Goal: Task Accomplishment & Management: Complete application form

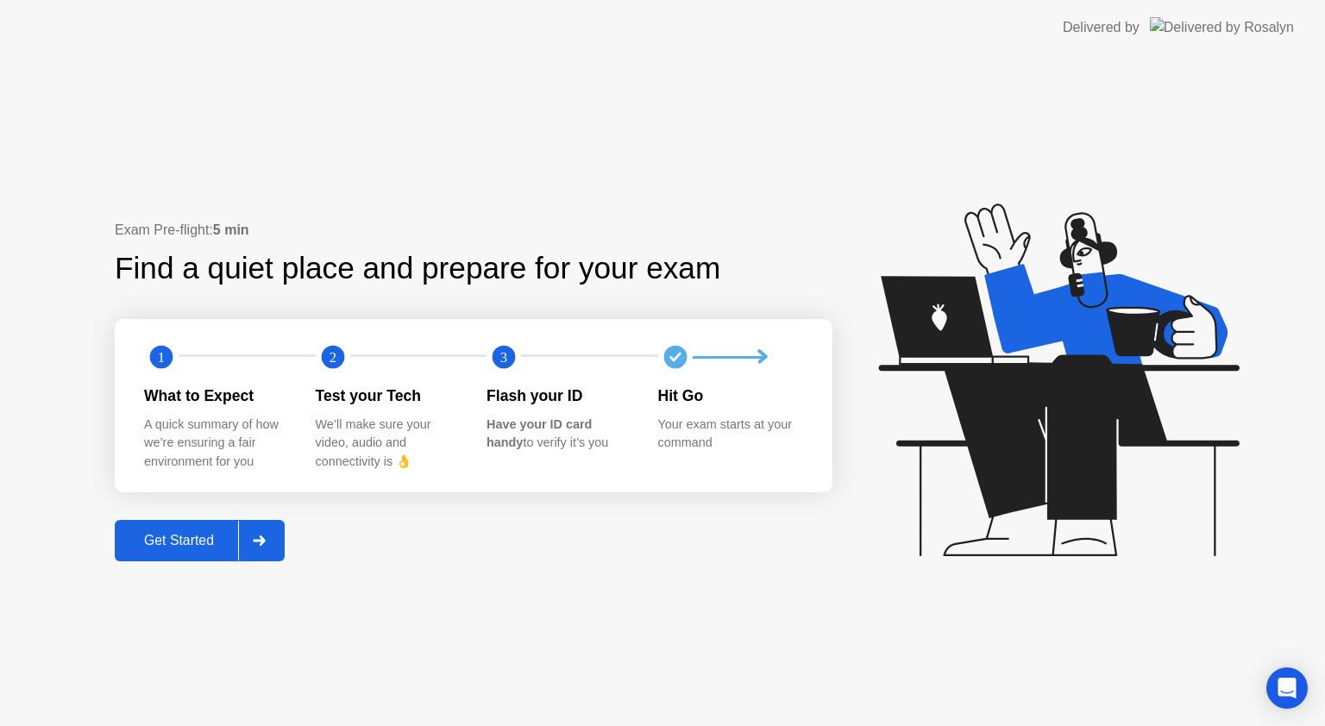
click at [160, 533] on div "Get Started" at bounding box center [179, 541] width 118 height 16
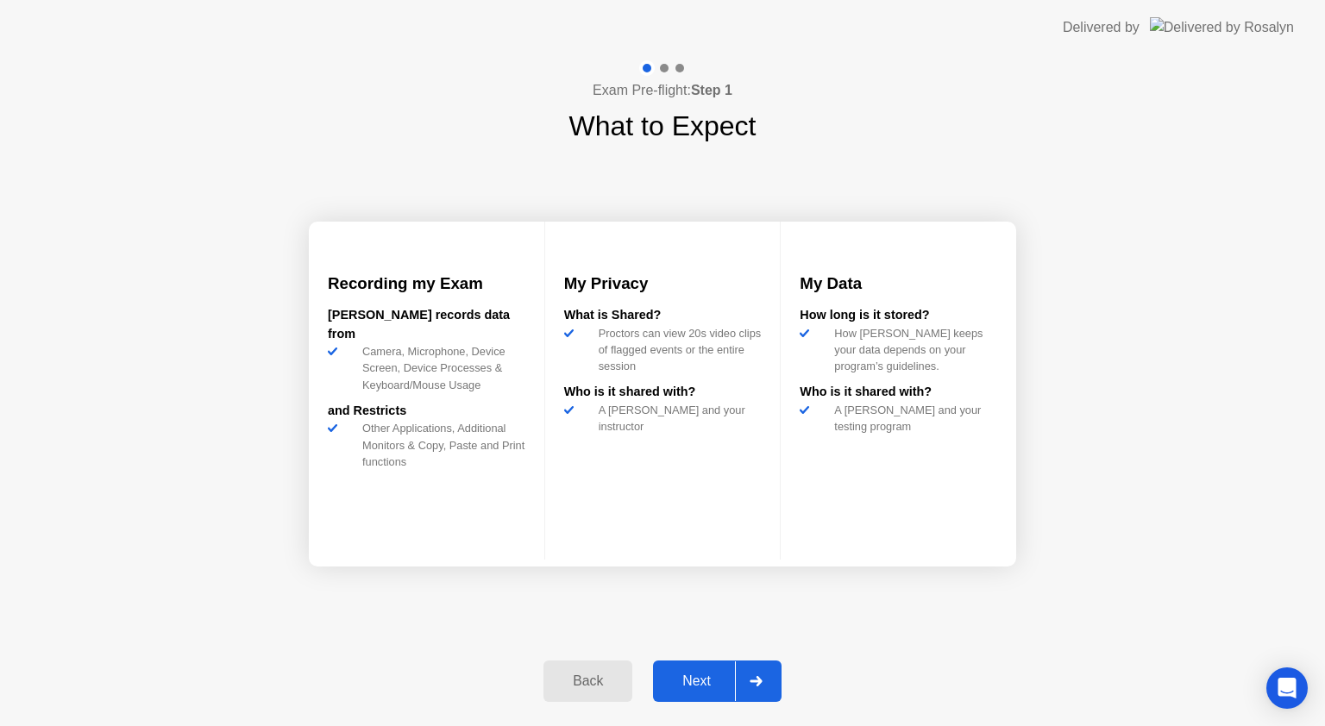
click at [699, 677] on div "Next" at bounding box center [696, 682] width 77 height 16
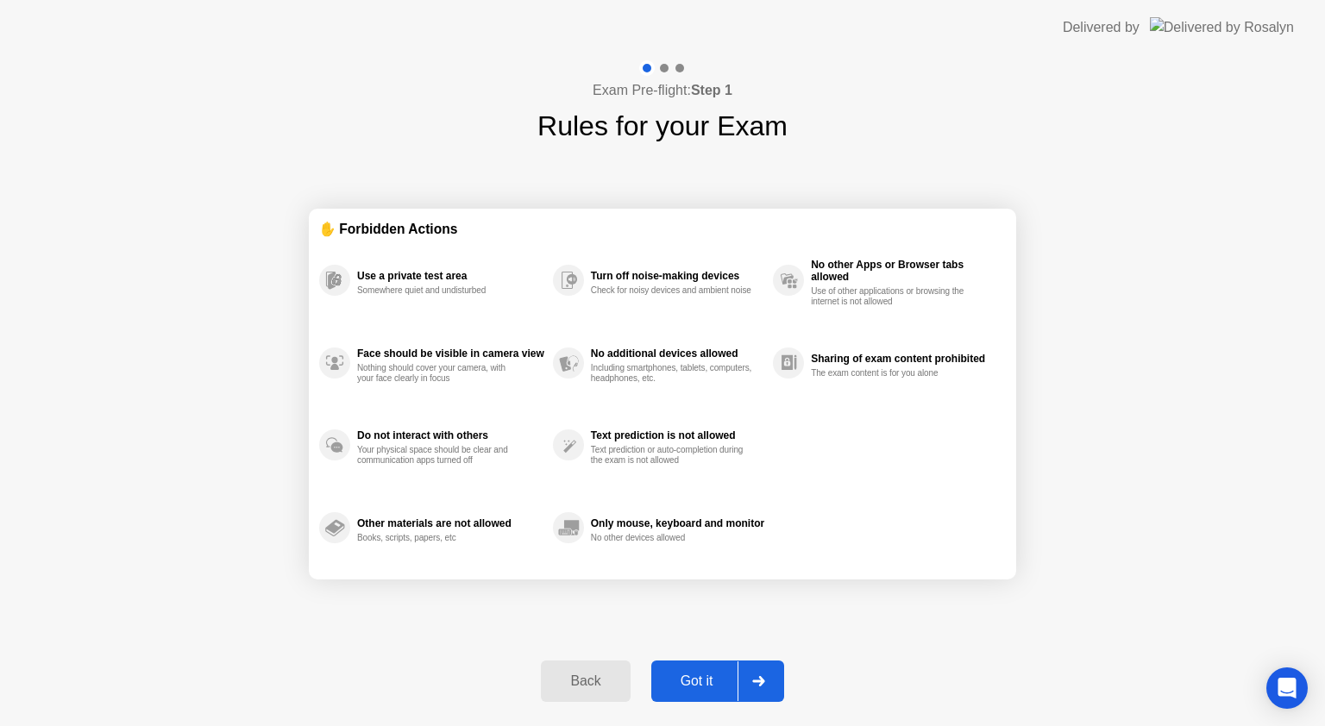
click at [699, 677] on div "Got it" at bounding box center [696, 682] width 81 height 16
select select "**********"
select select "*******"
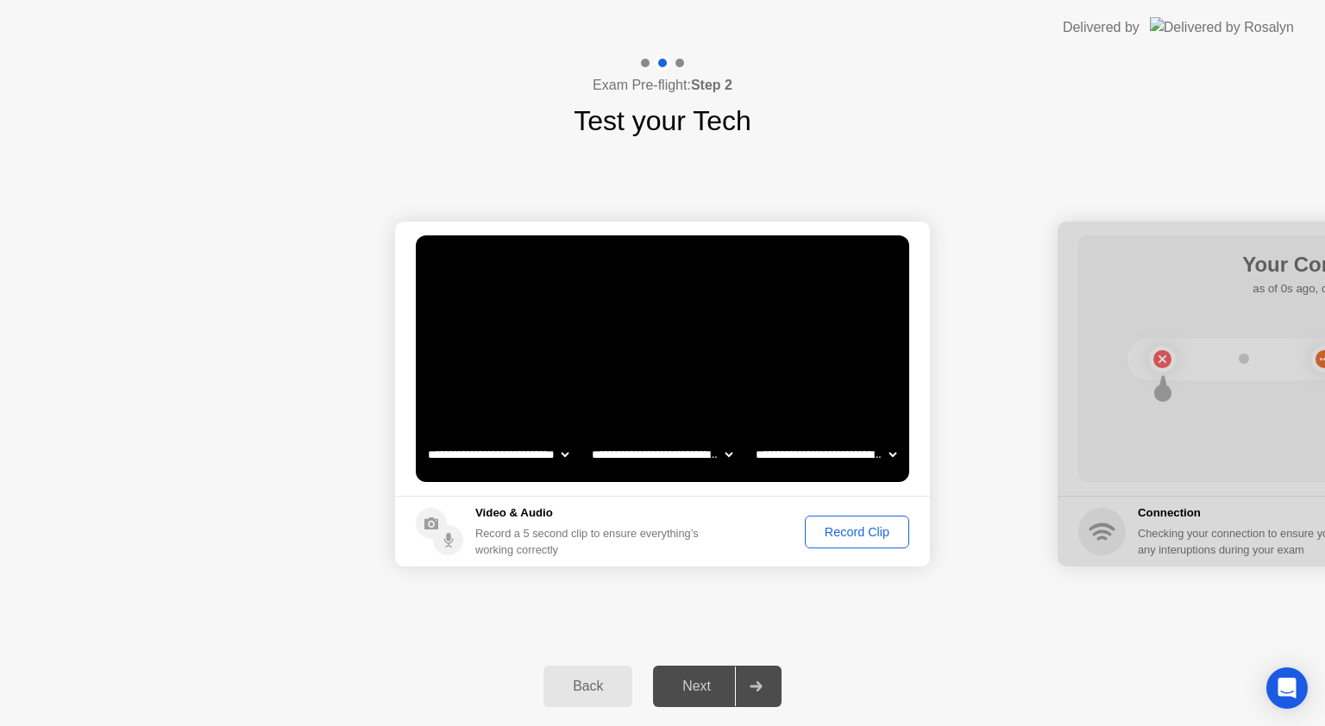
click at [849, 532] on div "Record Clip" at bounding box center [857, 532] width 92 height 14
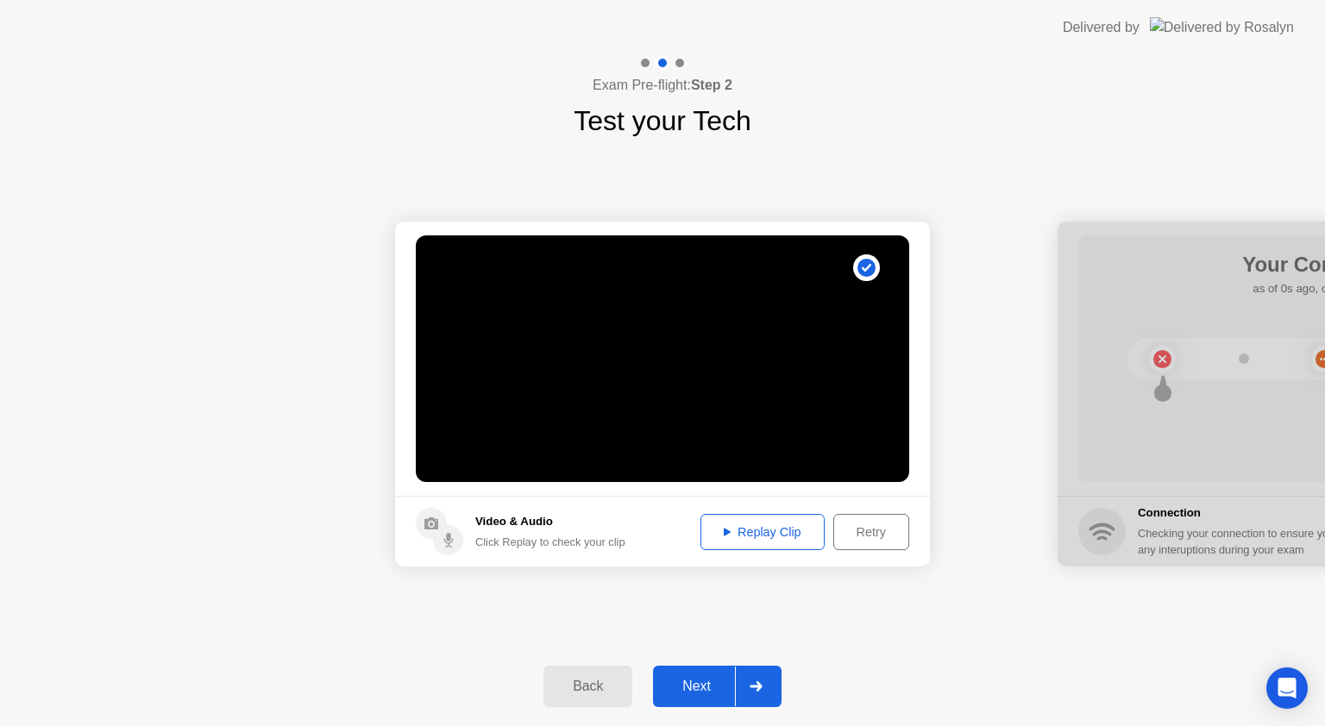
click at [681, 690] on div "Next" at bounding box center [696, 687] width 77 height 16
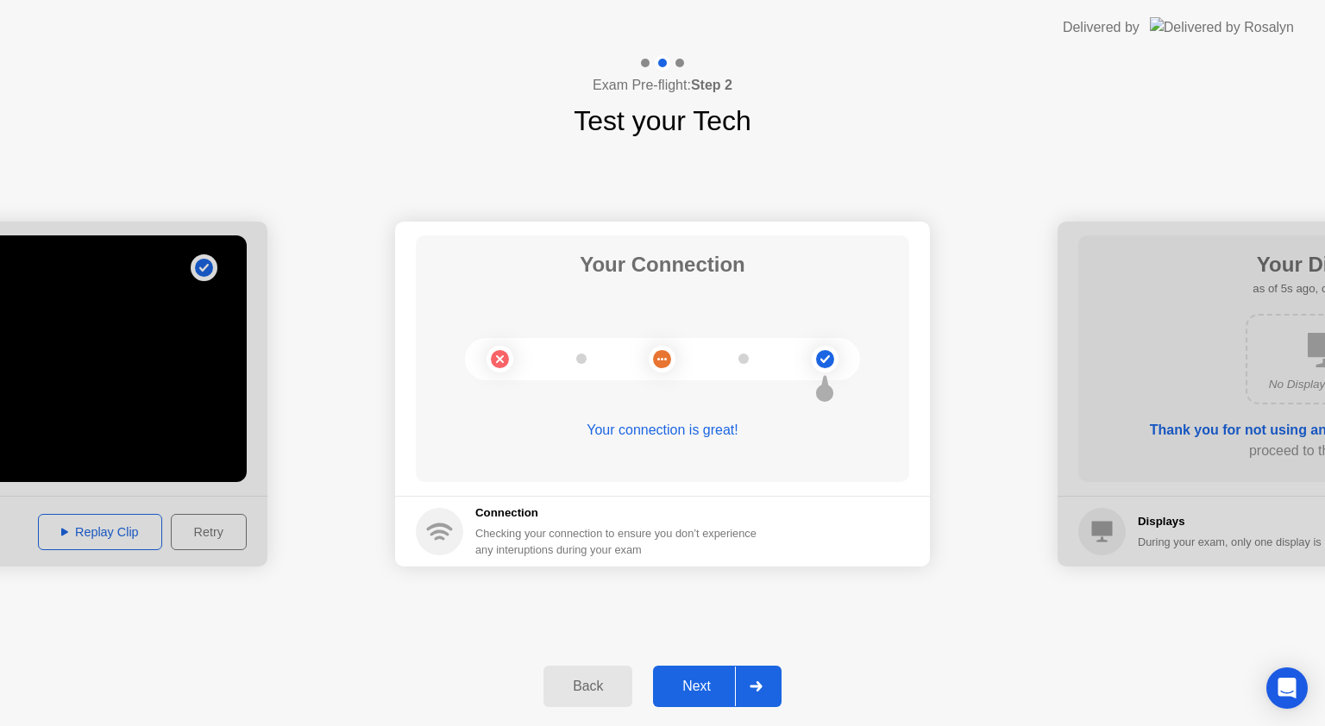
click at [720, 683] on div "Next" at bounding box center [696, 687] width 77 height 16
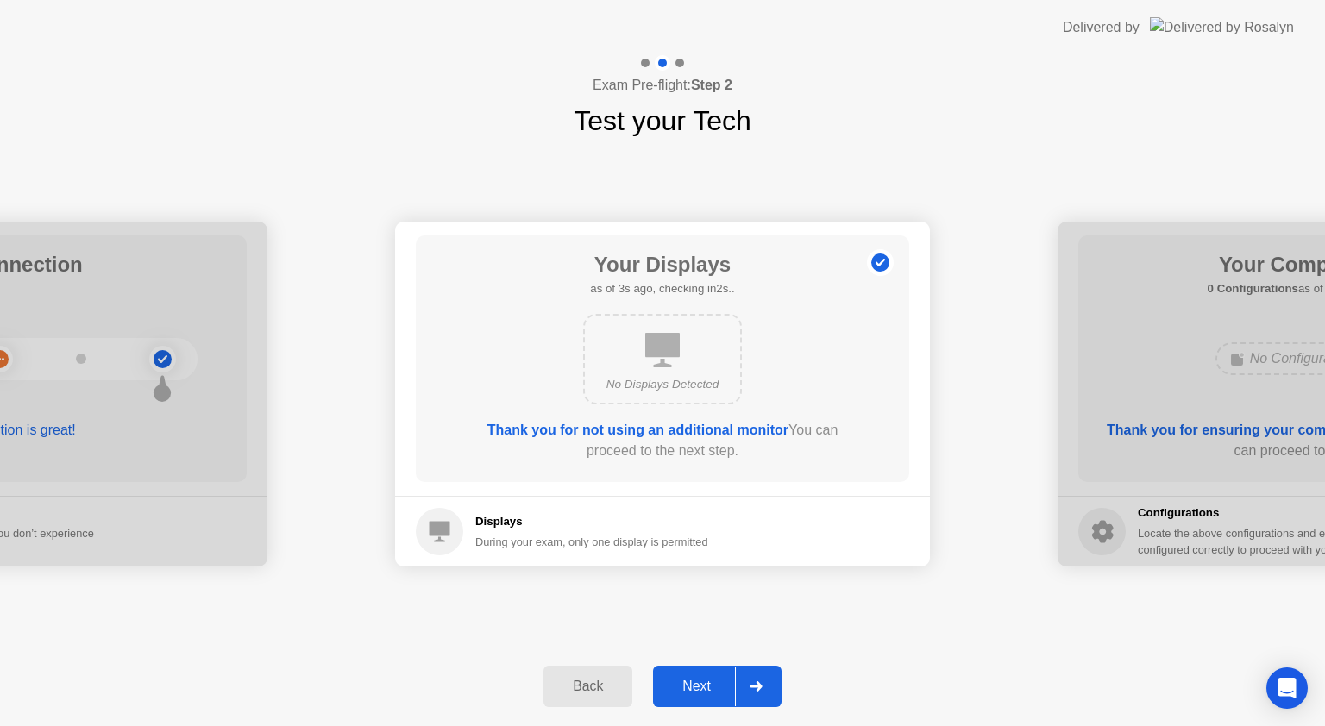
click at [713, 689] on div "Next" at bounding box center [696, 687] width 77 height 16
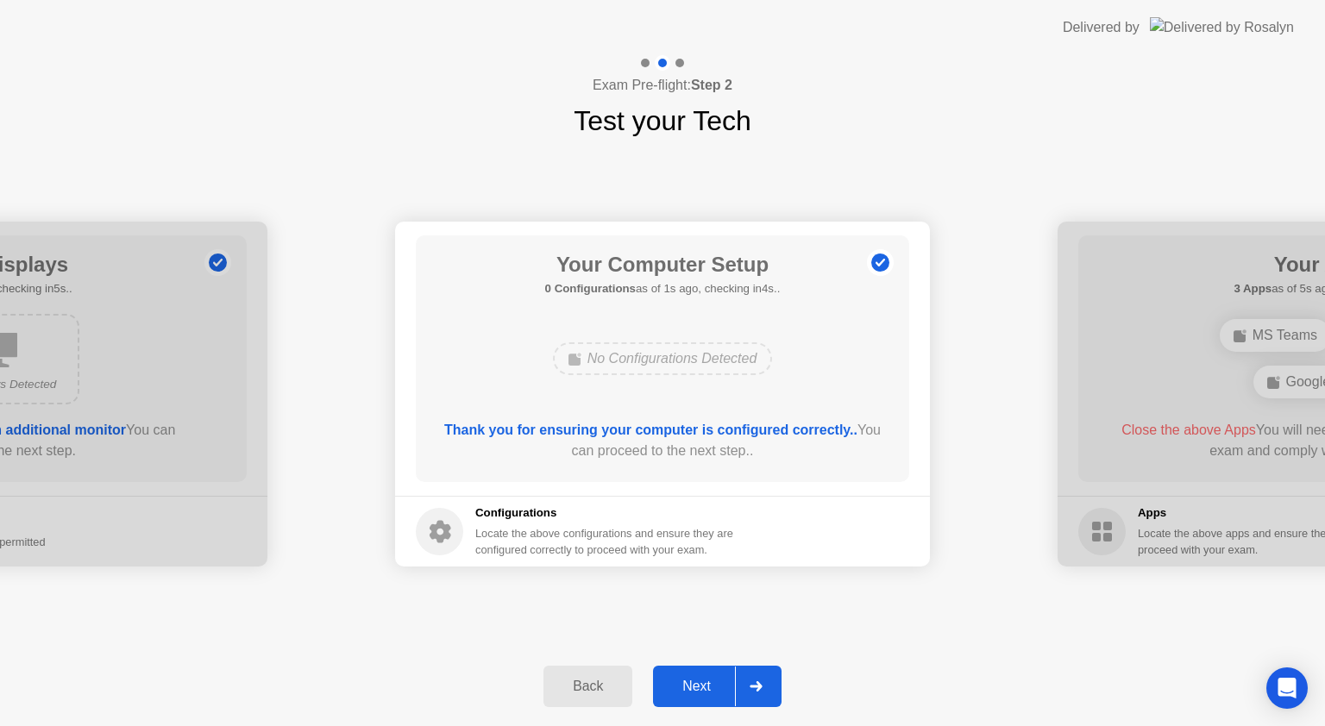
click at [700, 691] on div "Next" at bounding box center [696, 687] width 77 height 16
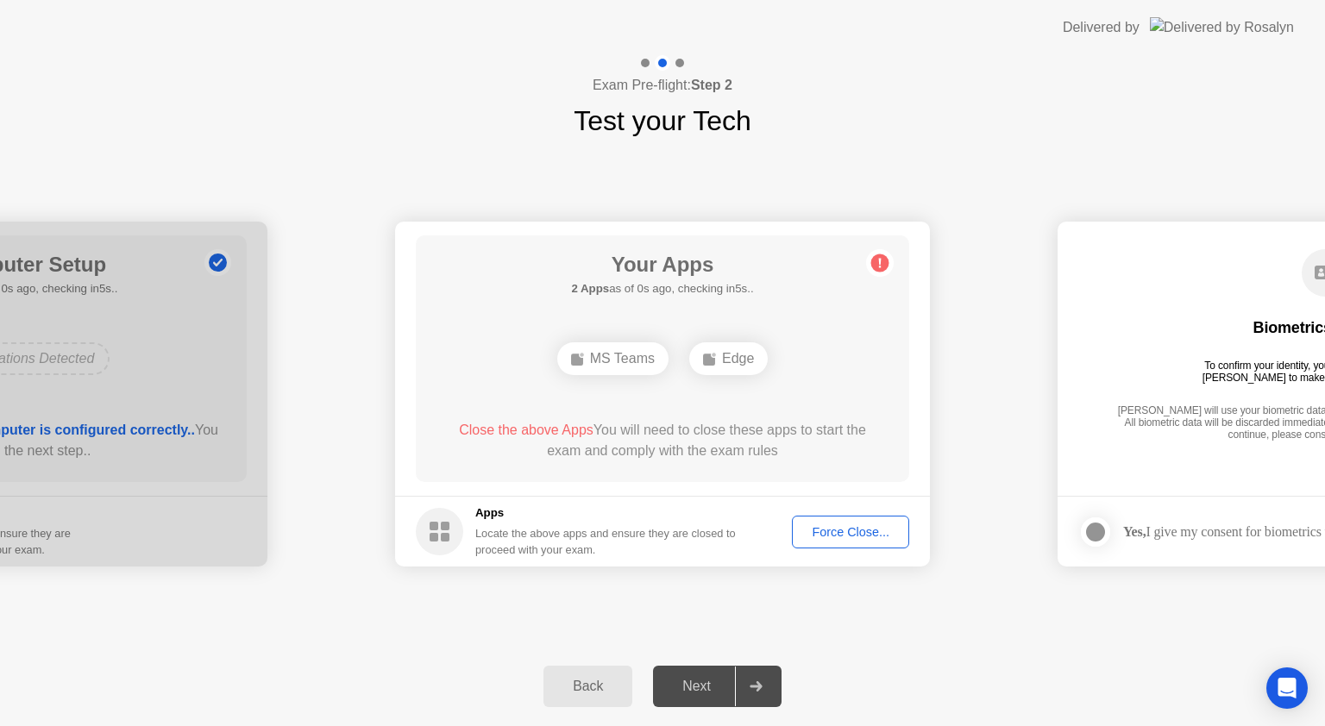
click at [819, 528] on div "Force Close..." at bounding box center [850, 532] width 105 height 14
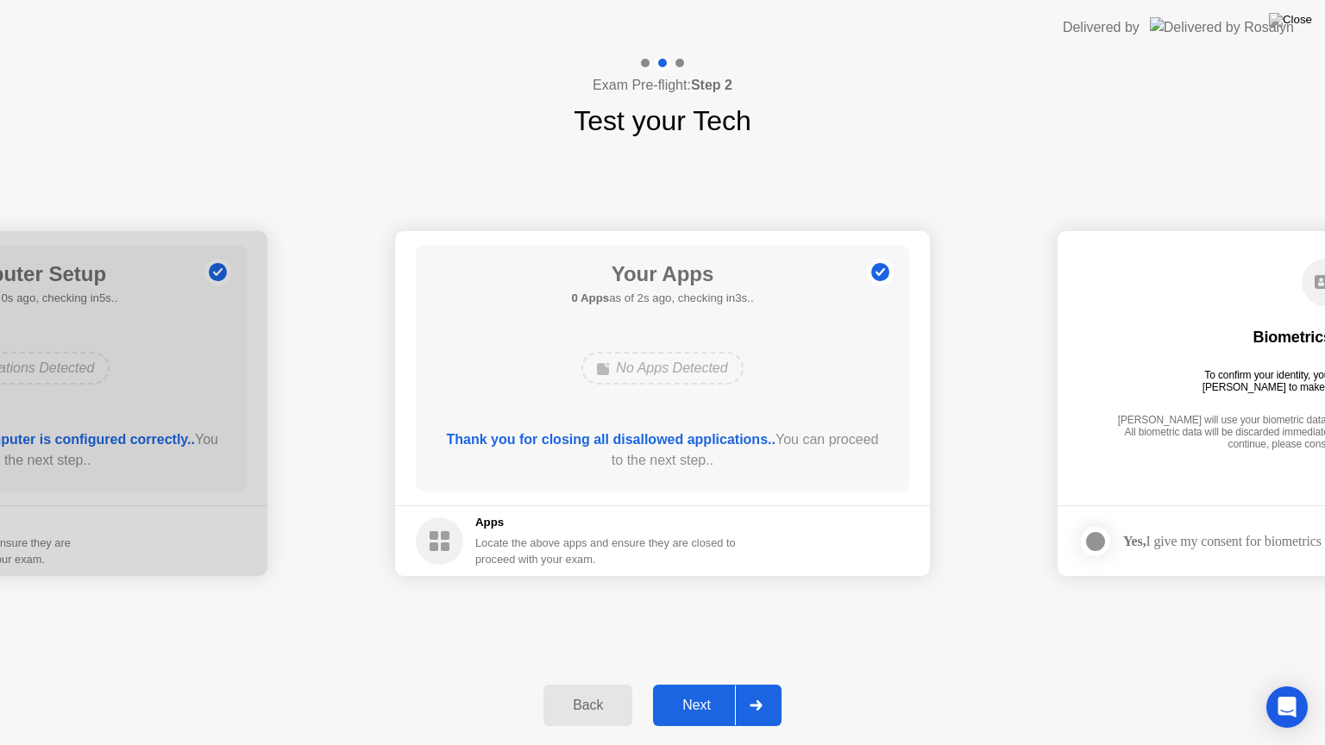
click at [687, 703] on div "Next" at bounding box center [696, 706] width 77 height 16
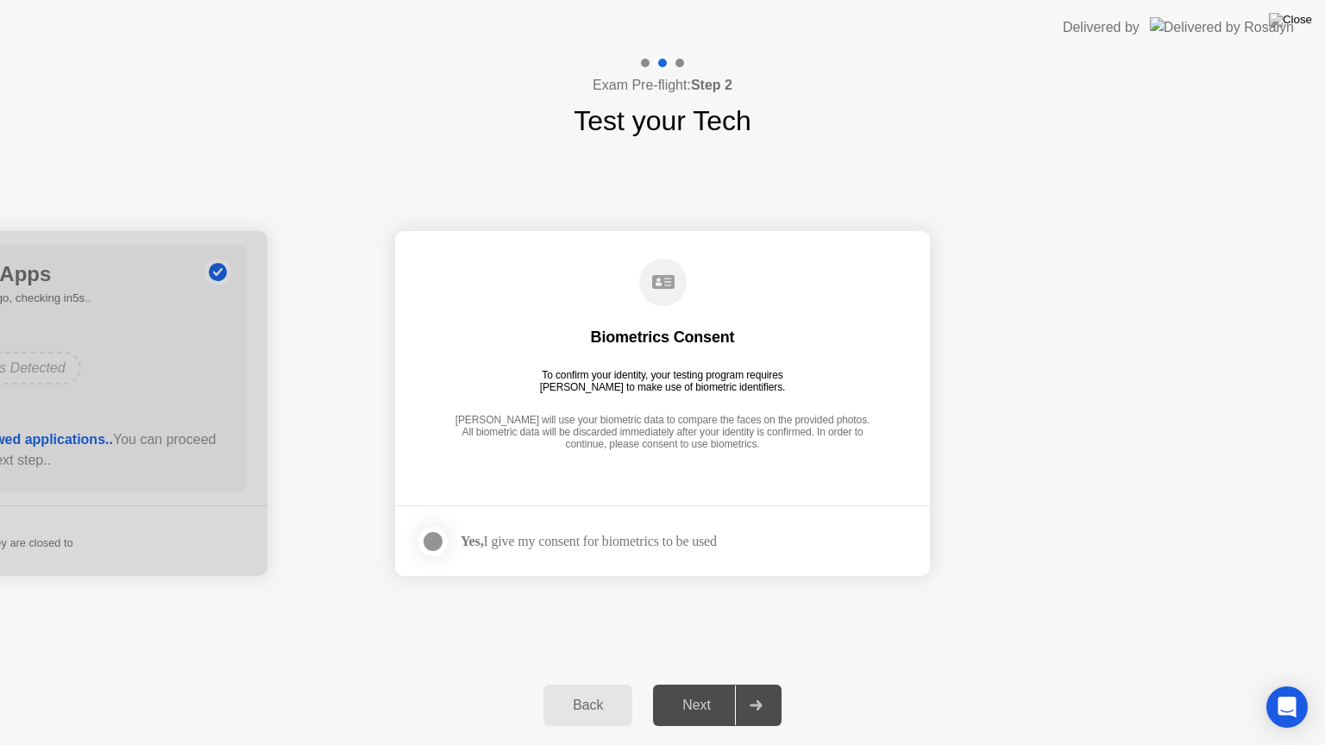
click at [429, 537] on div at bounding box center [433, 541] width 21 height 21
click at [724, 704] on div "Next" at bounding box center [696, 706] width 77 height 16
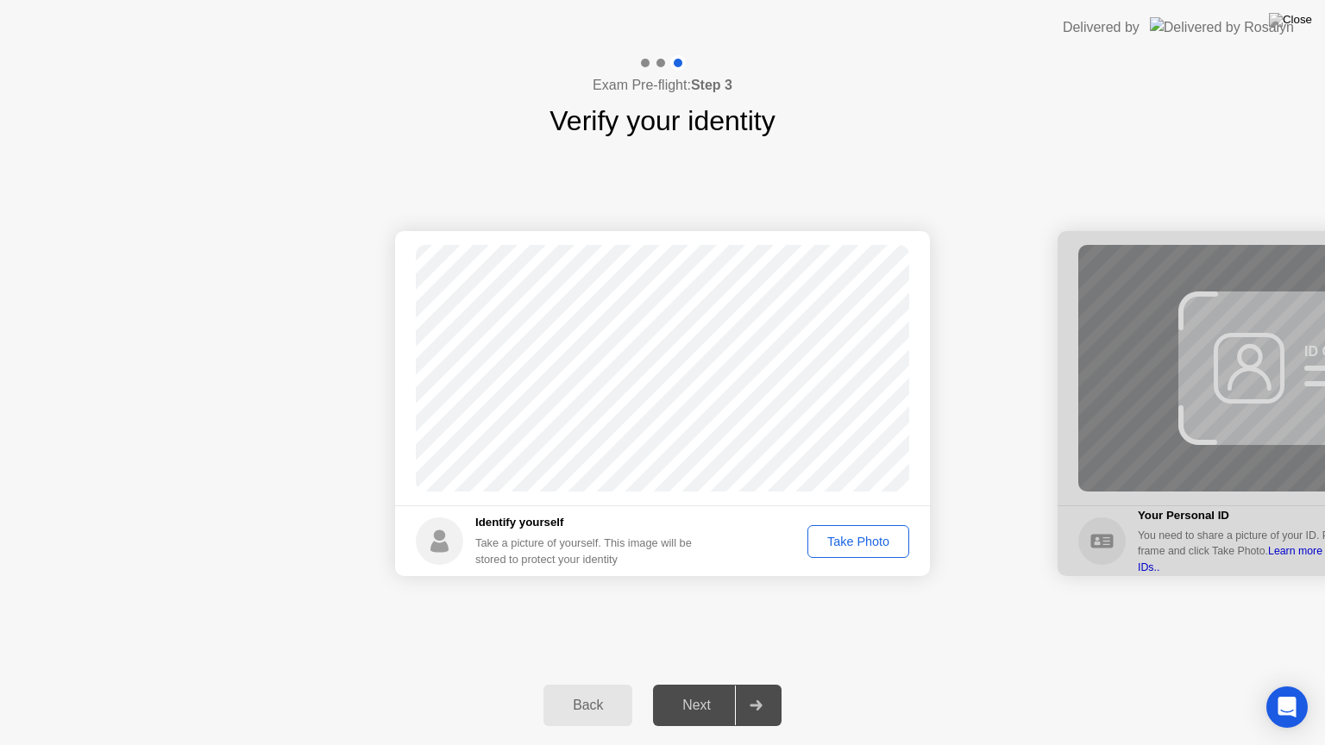
click at [844, 535] on div "Take Photo" at bounding box center [858, 542] width 90 height 14
click at [690, 701] on div "Next" at bounding box center [696, 706] width 77 height 16
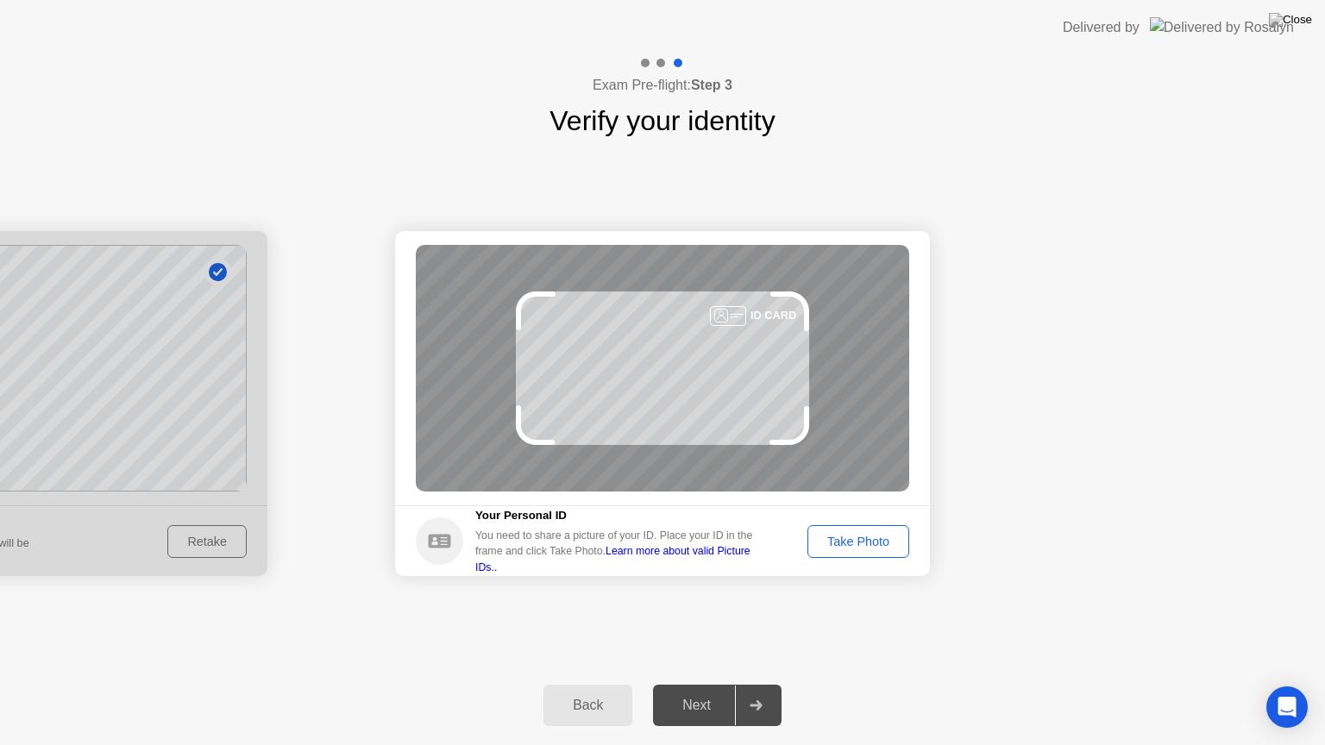
click at [862, 540] on div "Take Photo" at bounding box center [858, 542] width 90 height 14
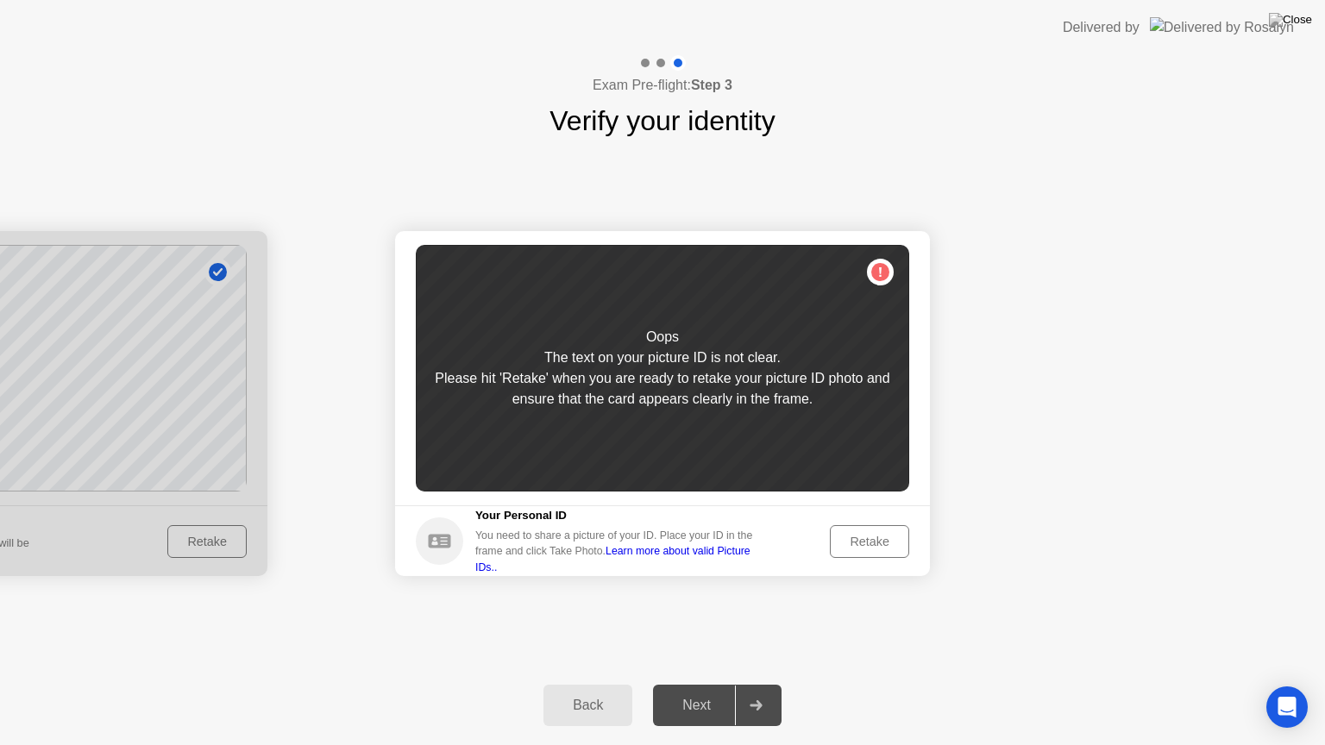
click at [862, 540] on div "Retake" at bounding box center [869, 542] width 67 height 14
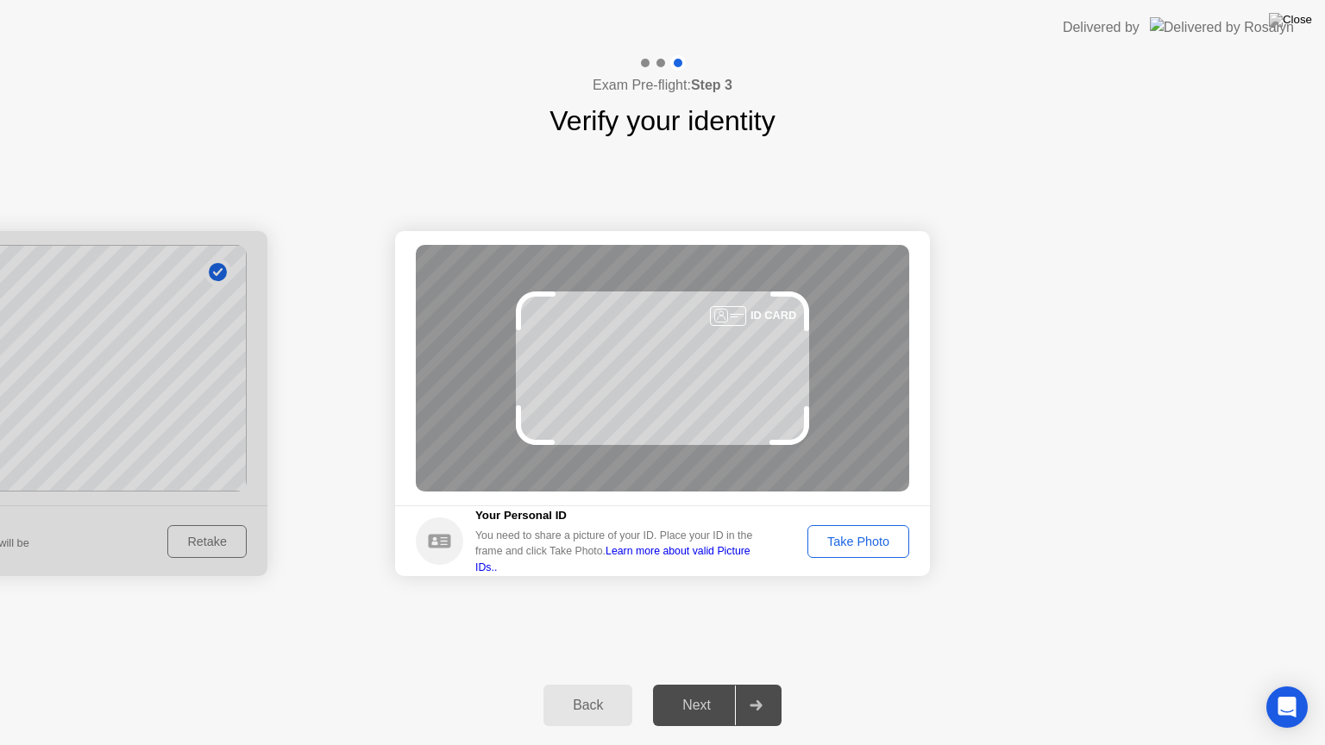
click at [862, 540] on div "Take Photo" at bounding box center [858, 542] width 90 height 14
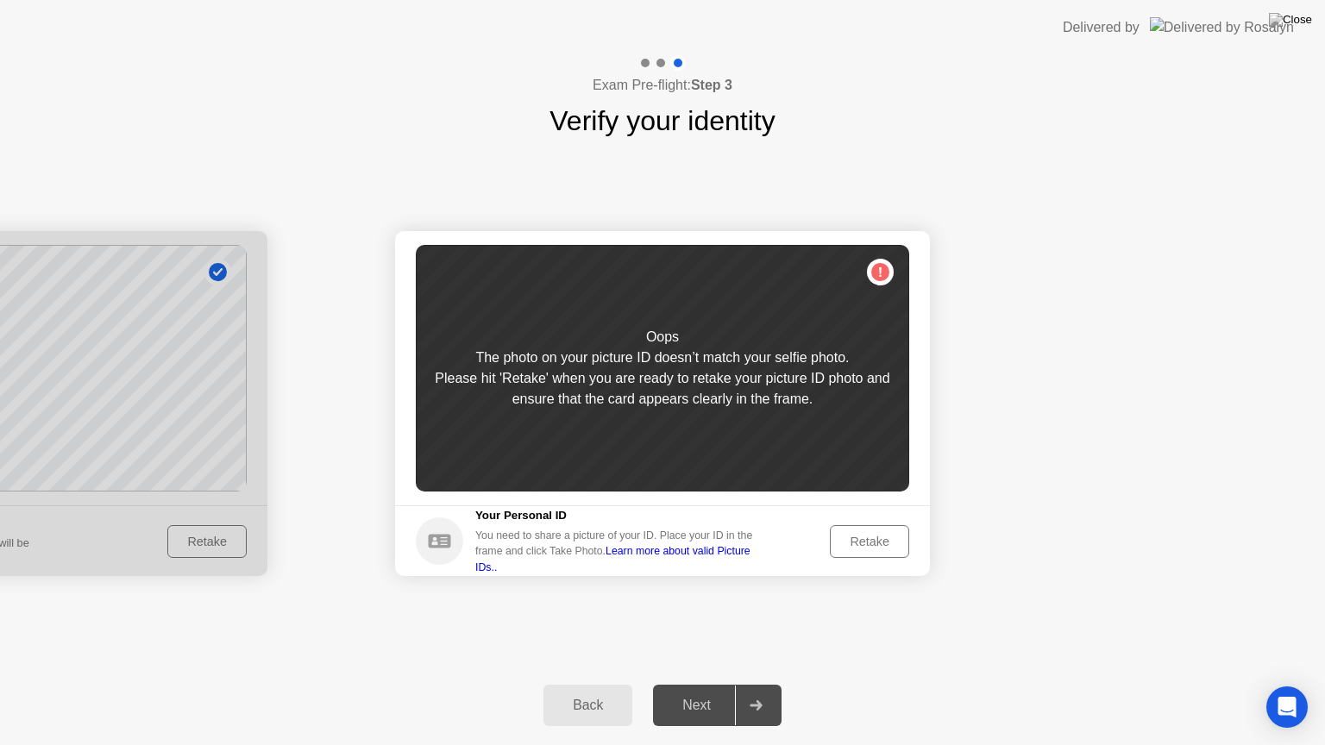
click at [189, 545] on div at bounding box center [0, 403] width 535 height 345
drag, startPoint x: 209, startPoint y: 524, endPoint x: 336, endPoint y: 382, distance: 190.0
click at [223, 273] on div at bounding box center [0, 403] width 535 height 345
click at [592, 690] on button "Back" at bounding box center [587, 705] width 89 height 41
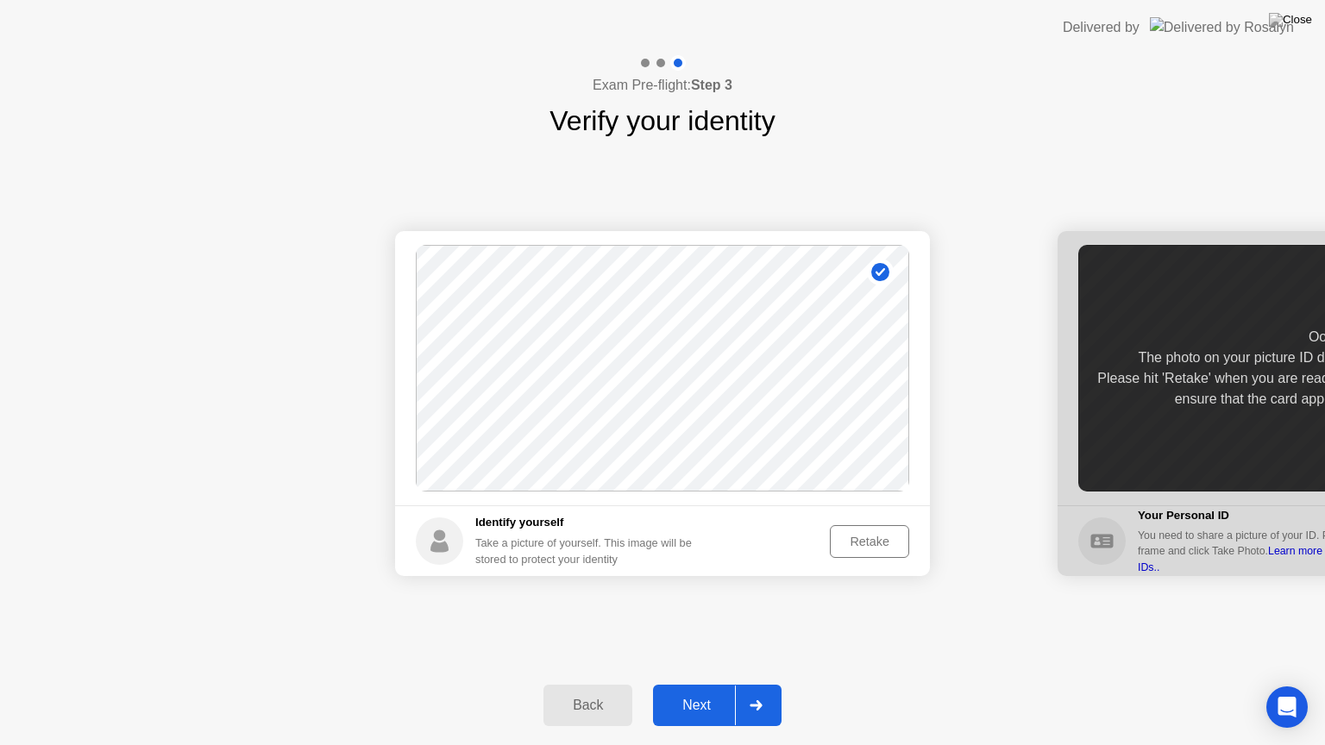
click at [882, 543] on div "Retake" at bounding box center [869, 542] width 67 height 14
click at [882, 543] on div "Take Photo" at bounding box center [858, 542] width 90 height 14
click at [714, 698] on div "Next" at bounding box center [696, 706] width 77 height 16
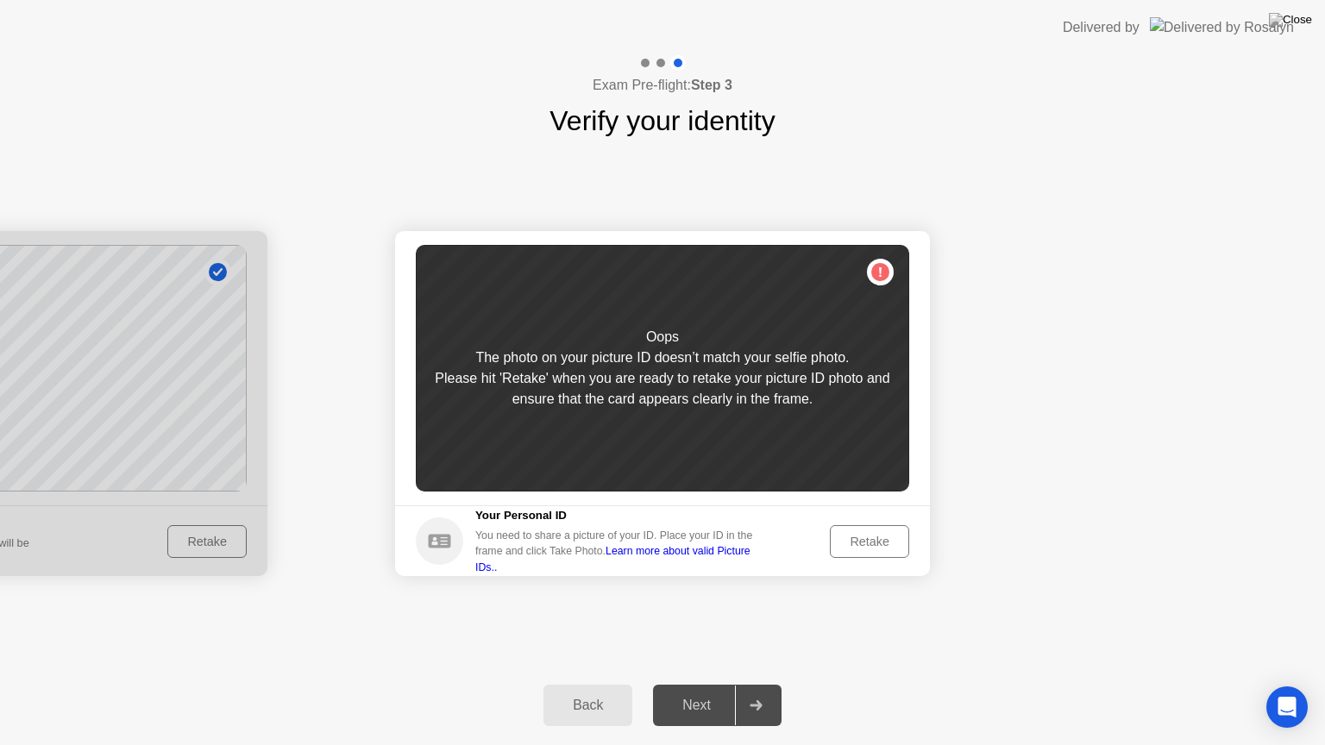
click at [904, 535] on button "Retake" at bounding box center [869, 541] width 79 height 33
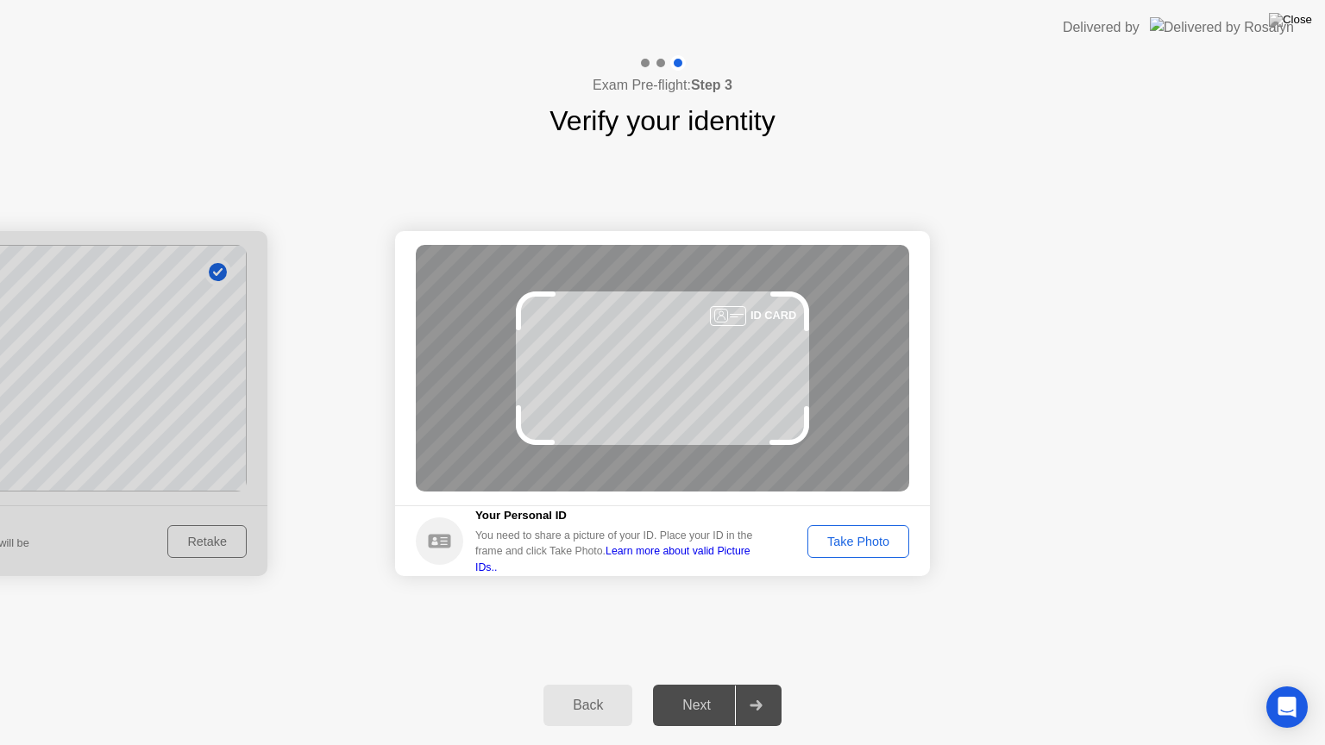
click at [894, 537] on div "Take Photo" at bounding box center [858, 542] width 90 height 14
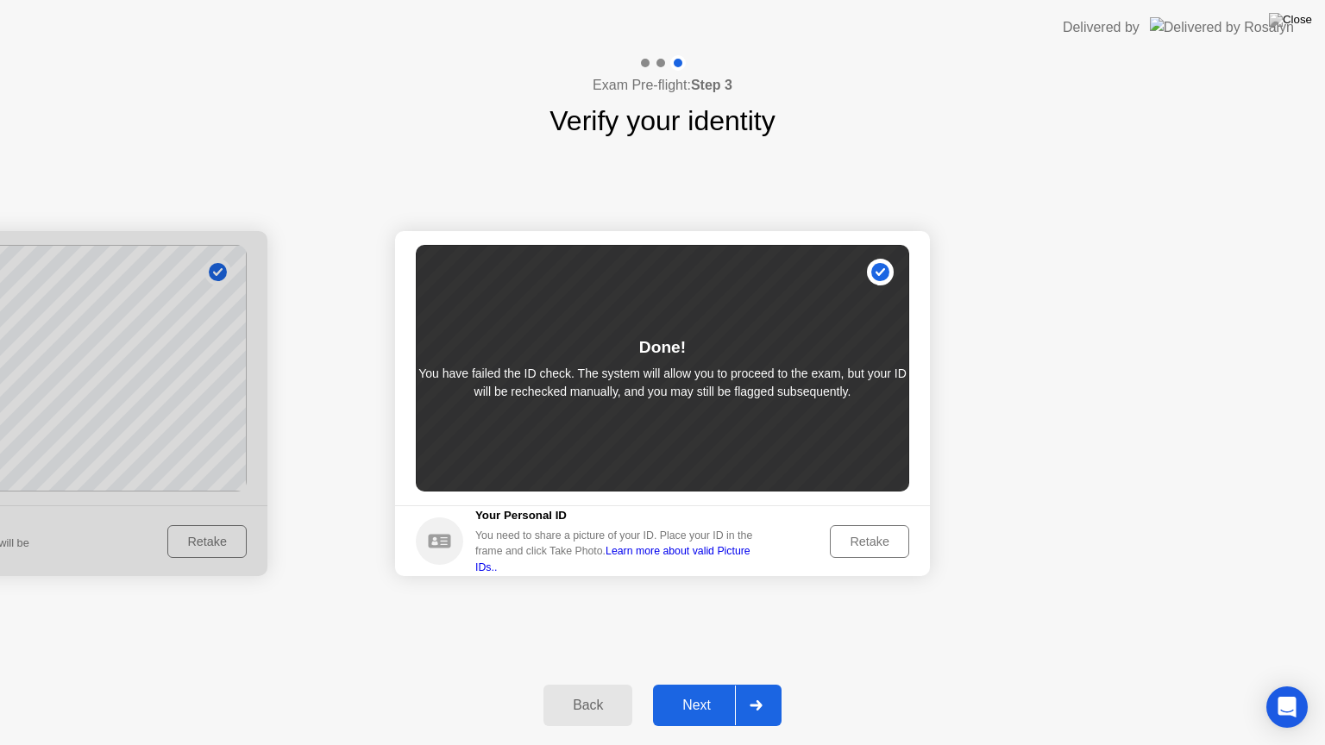
click at [864, 538] on div "Retake" at bounding box center [869, 542] width 67 height 14
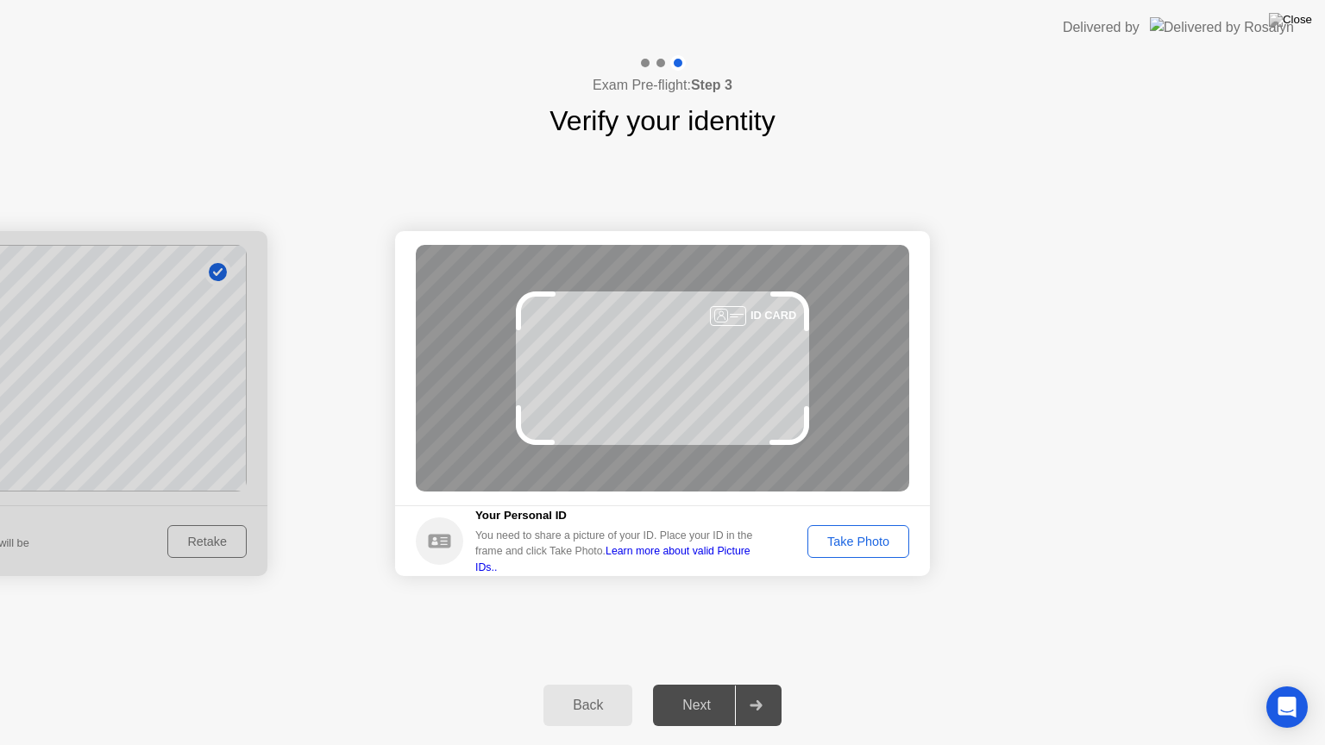
click at [583, 706] on div "Back" at bounding box center [588, 706] width 78 height 16
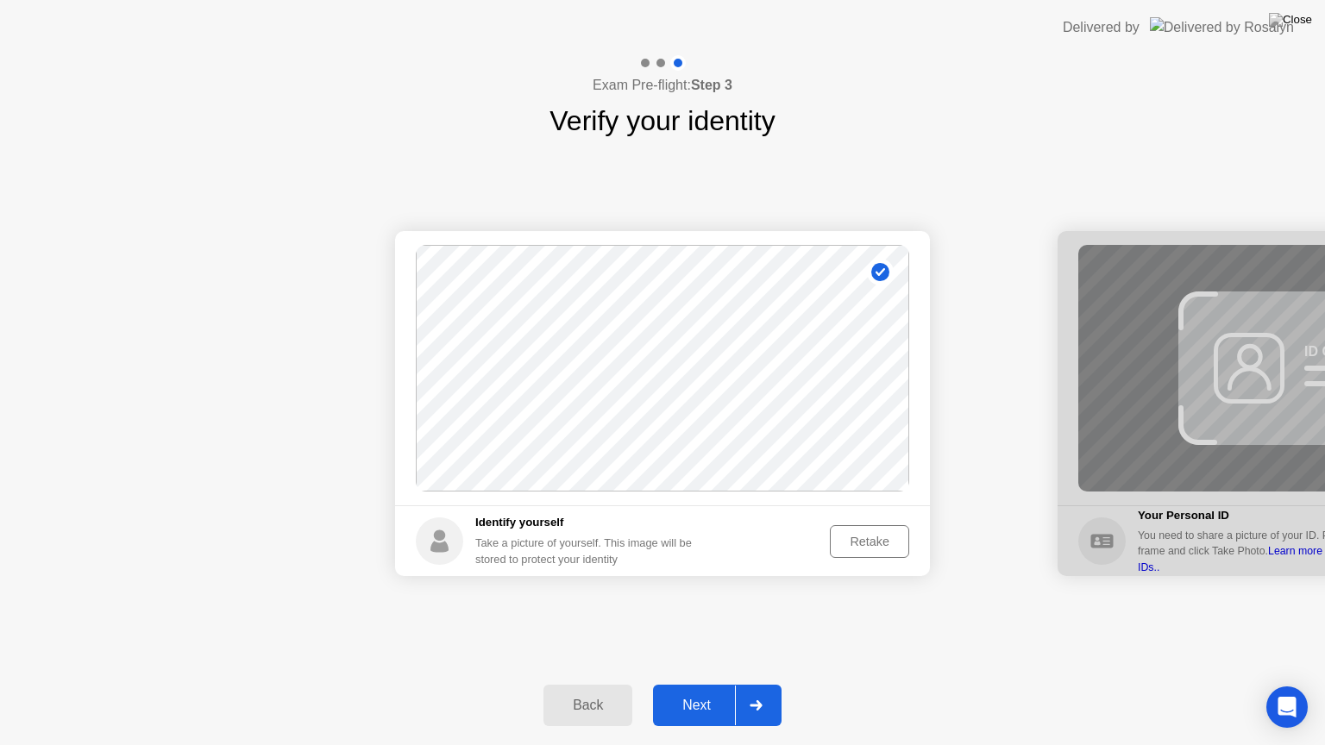
click at [887, 545] on div "Retake" at bounding box center [869, 542] width 67 height 14
click at [887, 545] on div "Take Photo" at bounding box center [858, 542] width 90 height 14
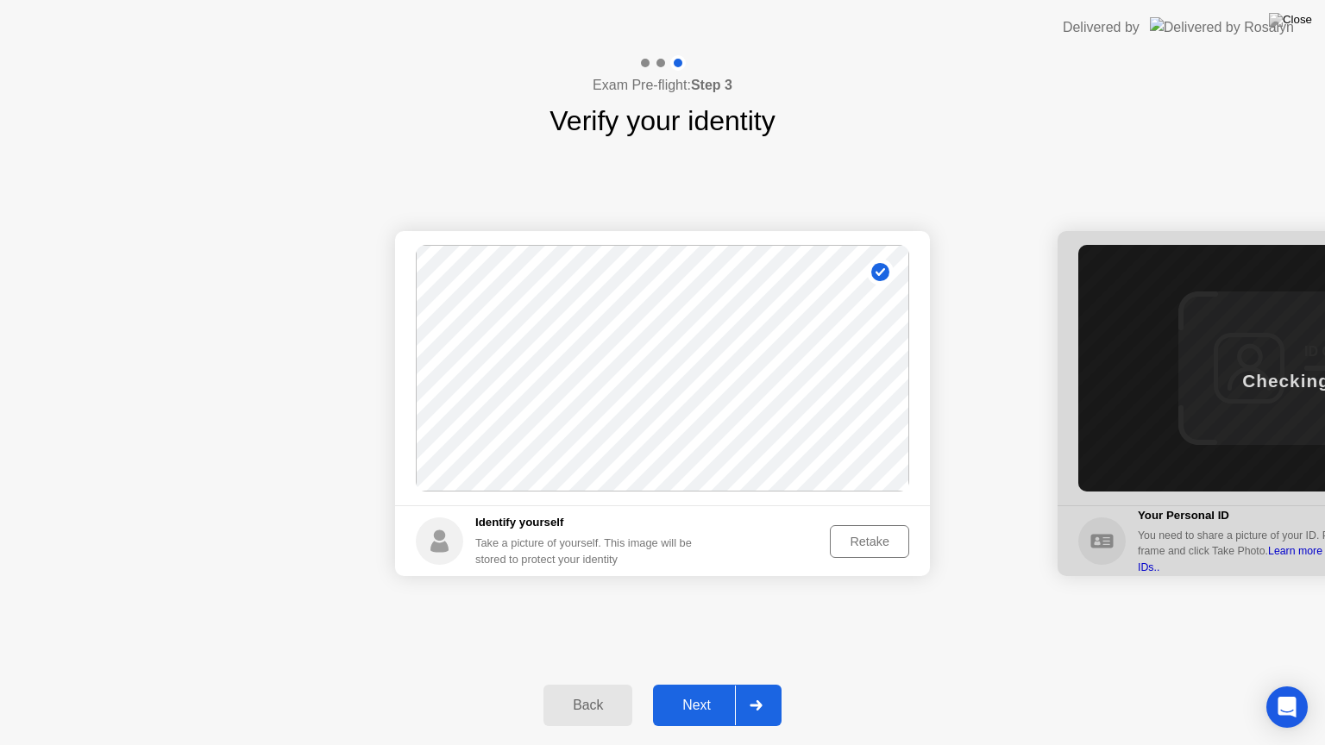
click at [700, 693] on button "Next" at bounding box center [717, 705] width 129 height 41
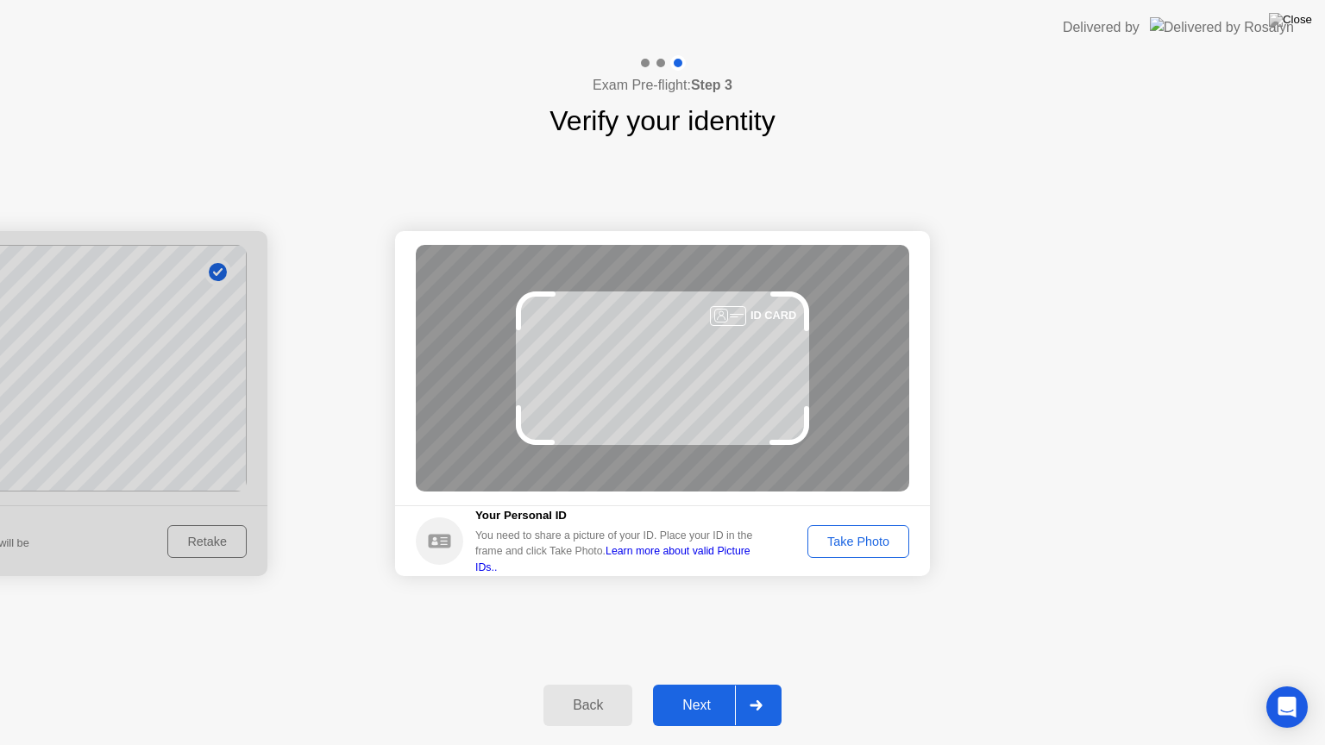
click at [852, 540] on div "Take Photo" at bounding box center [858, 542] width 90 height 14
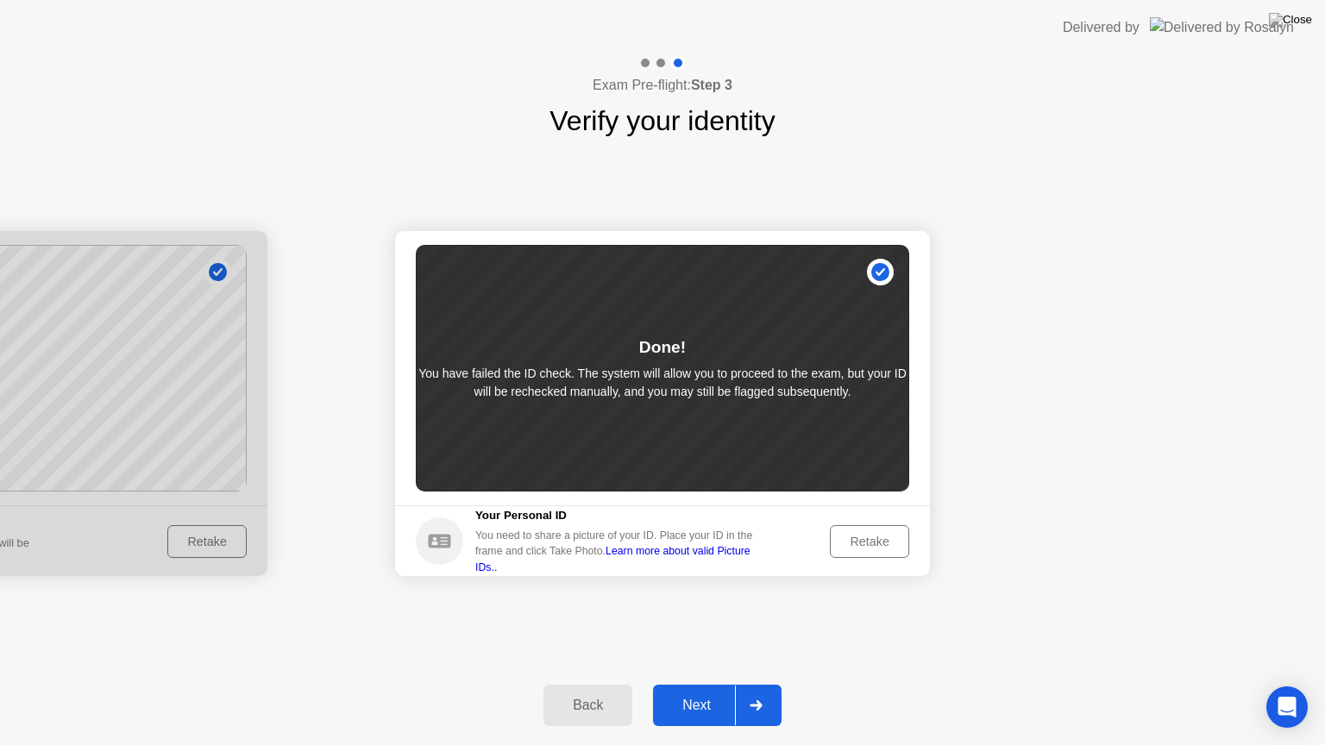
click at [713, 707] on div "Next" at bounding box center [696, 706] width 77 height 16
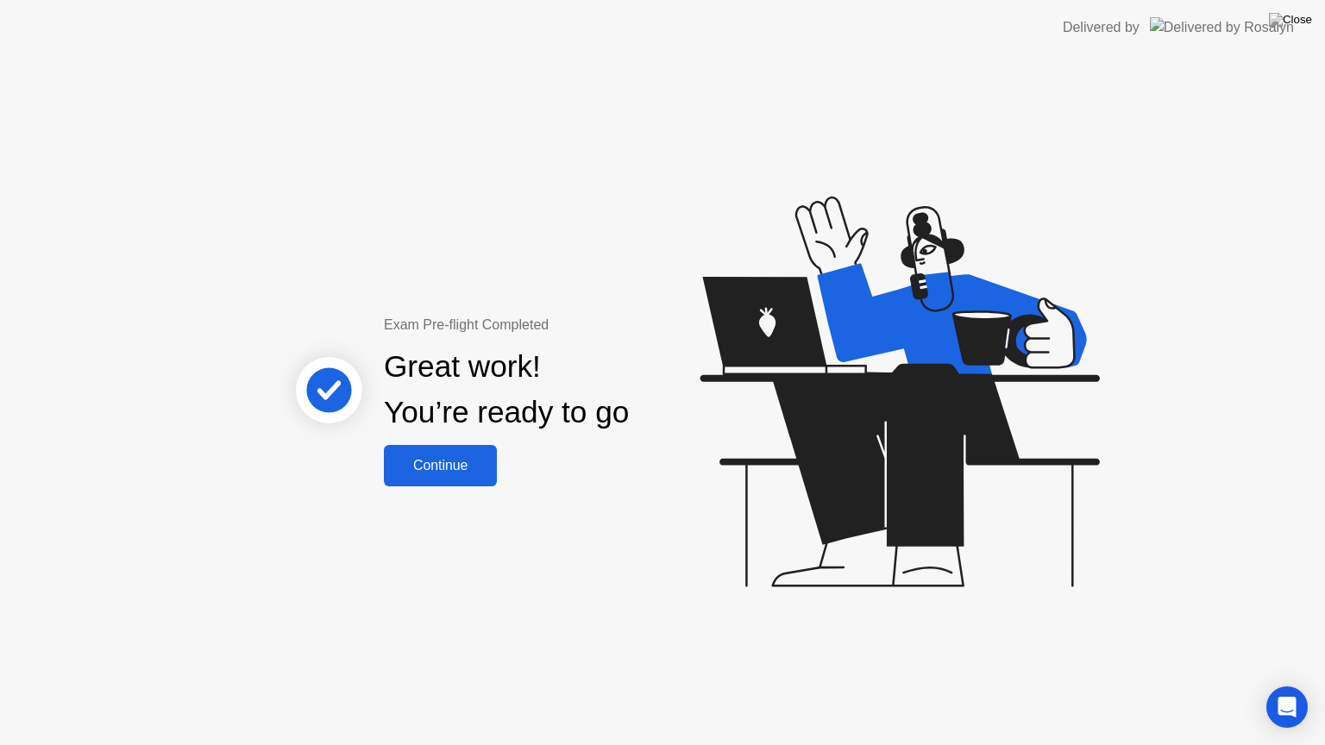
click at [455, 473] on div "Continue" at bounding box center [440, 466] width 103 height 16
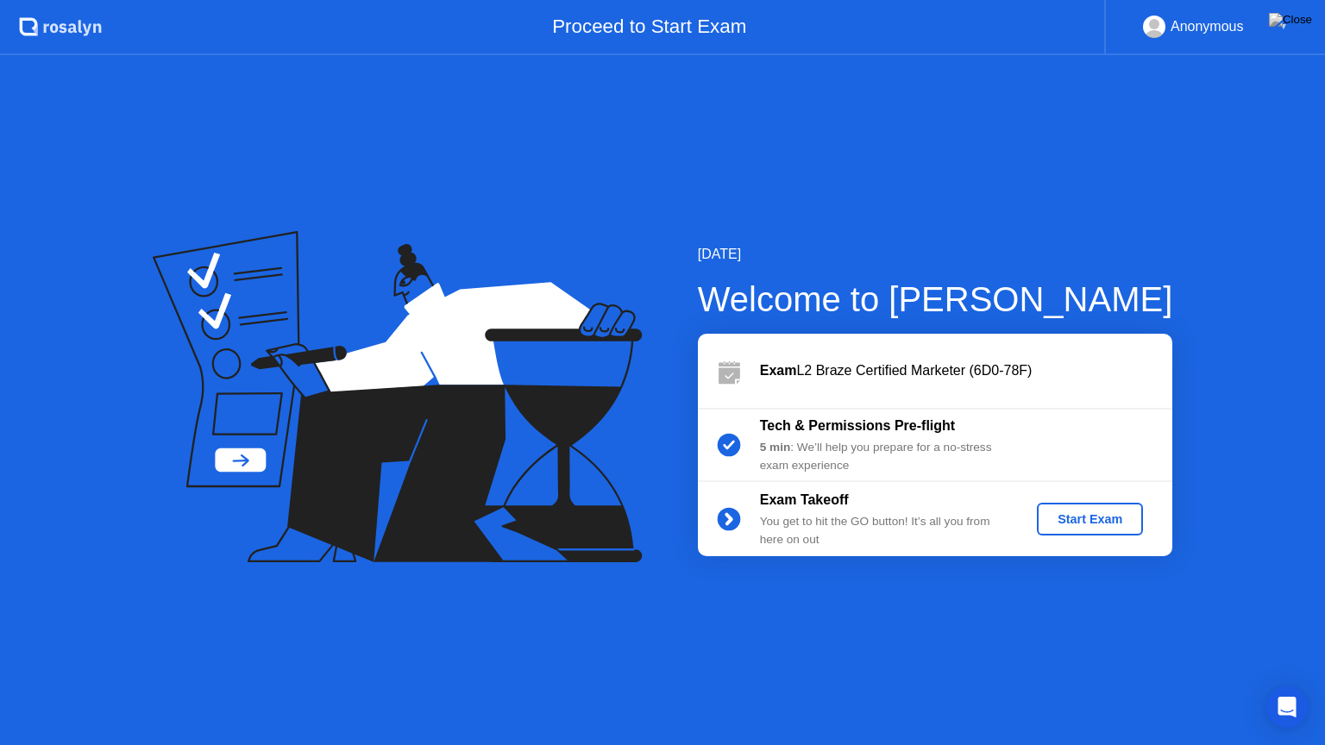
click at [1090, 521] on div "Start Exam" at bounding box center [1090, 519] width 92 height 14
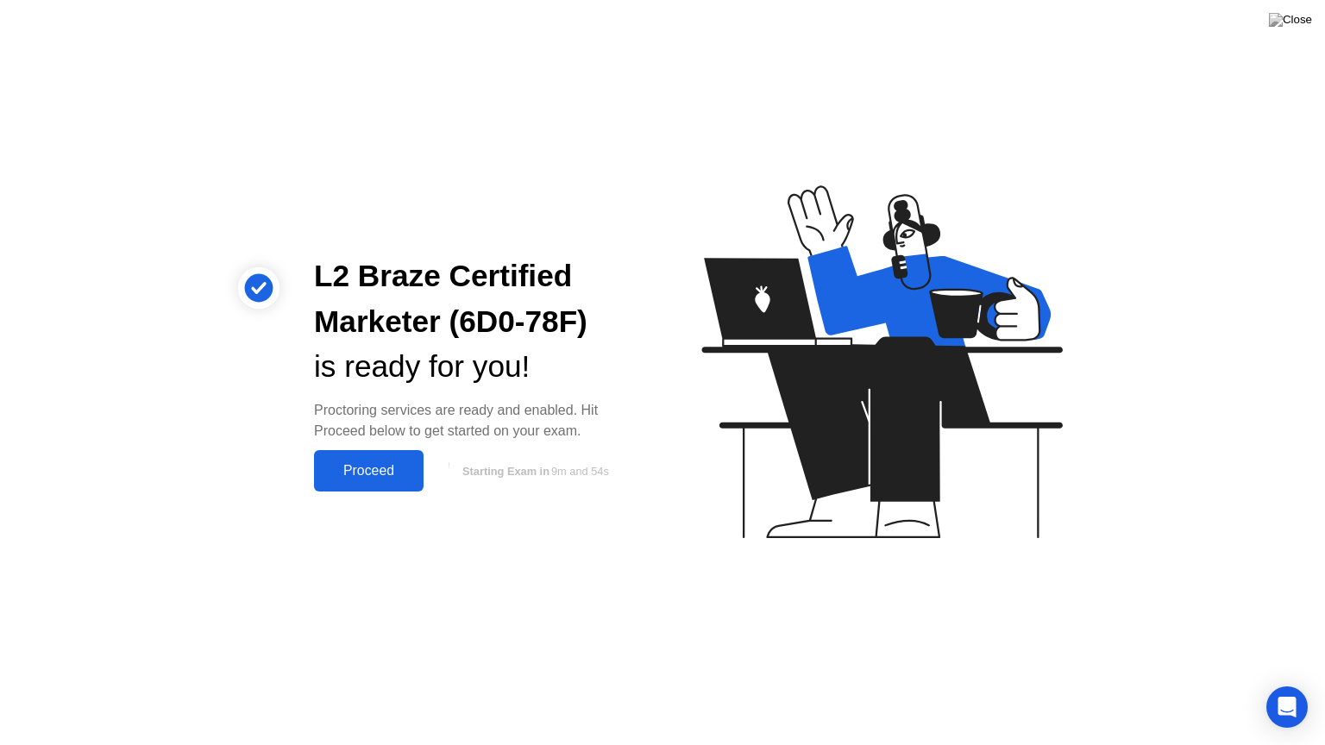
click at [366, 478] on div "Proceed" at bounding box center [368, 471] width 99 height 16
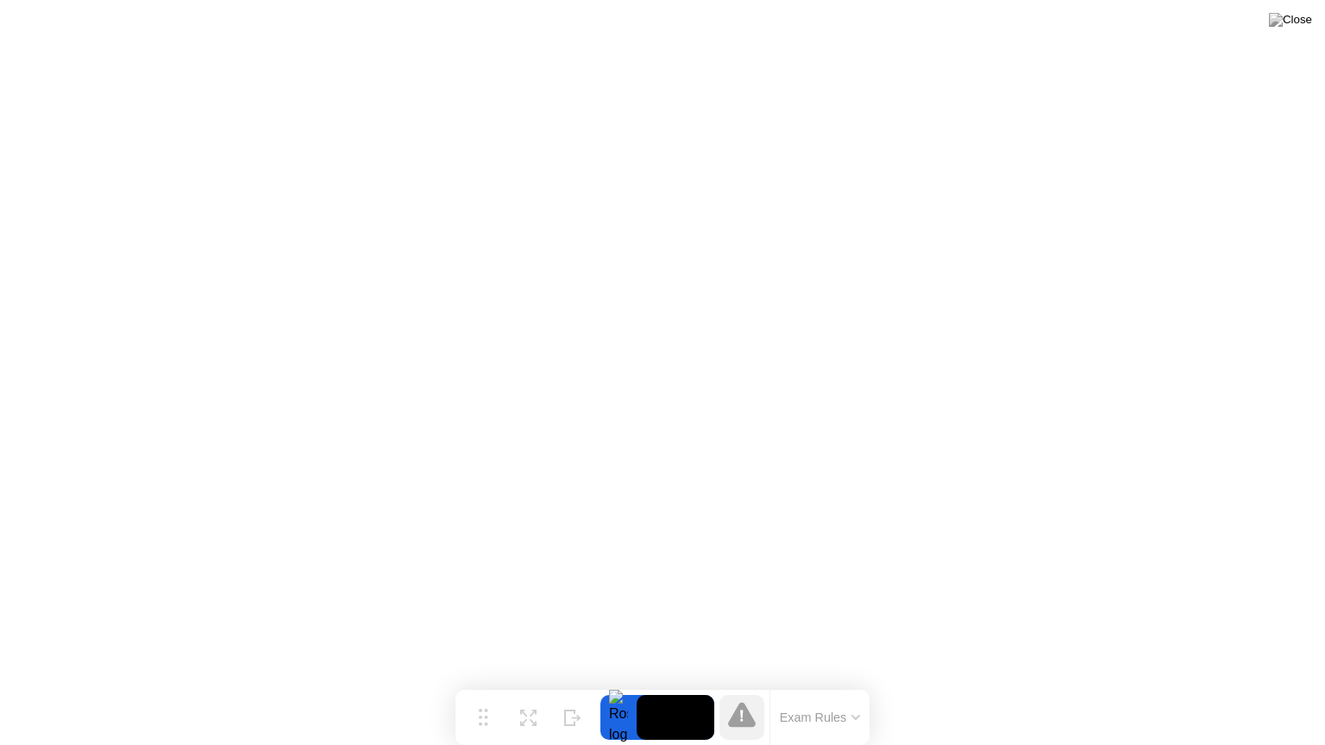
click at [852, 714] on button "Exam Rules" at bounding box center [820, 718] width 91 height 16
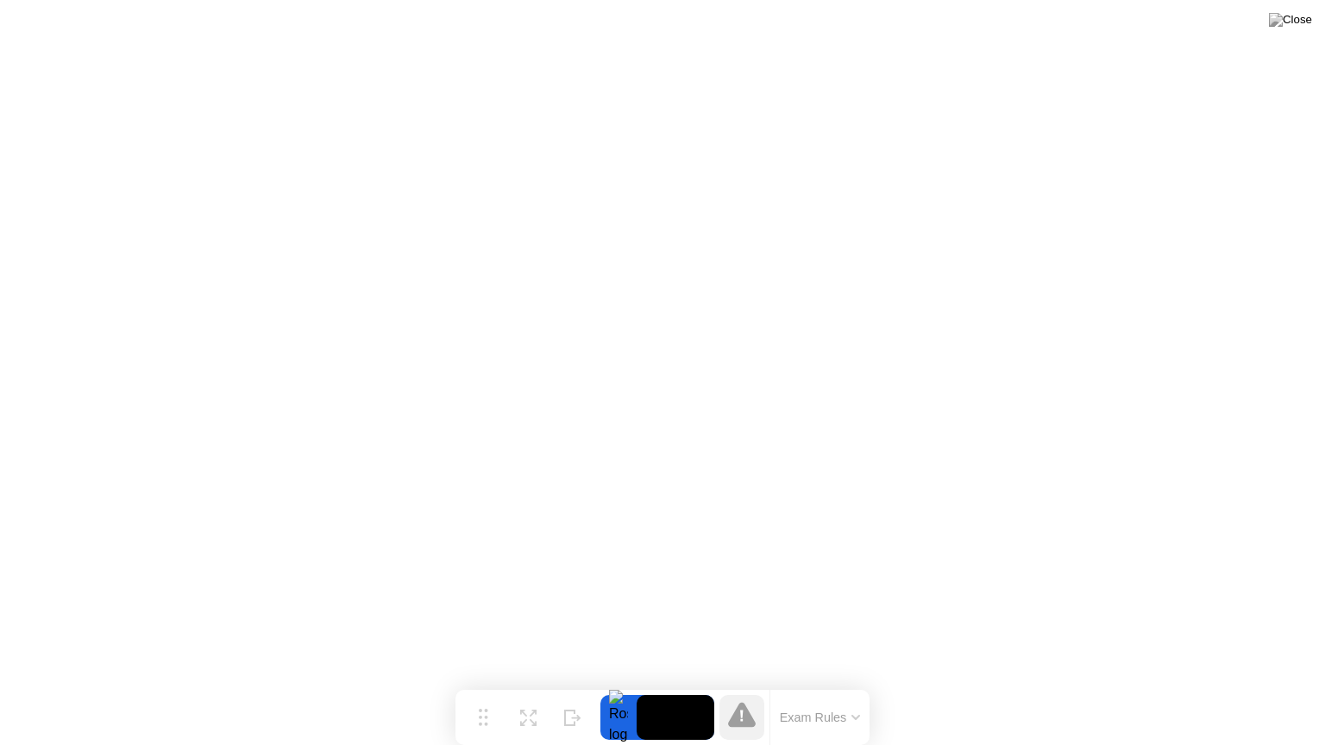
click at [861, 715] on button "Exam Rules" at bounding box center [820, 718] width 91 height 16
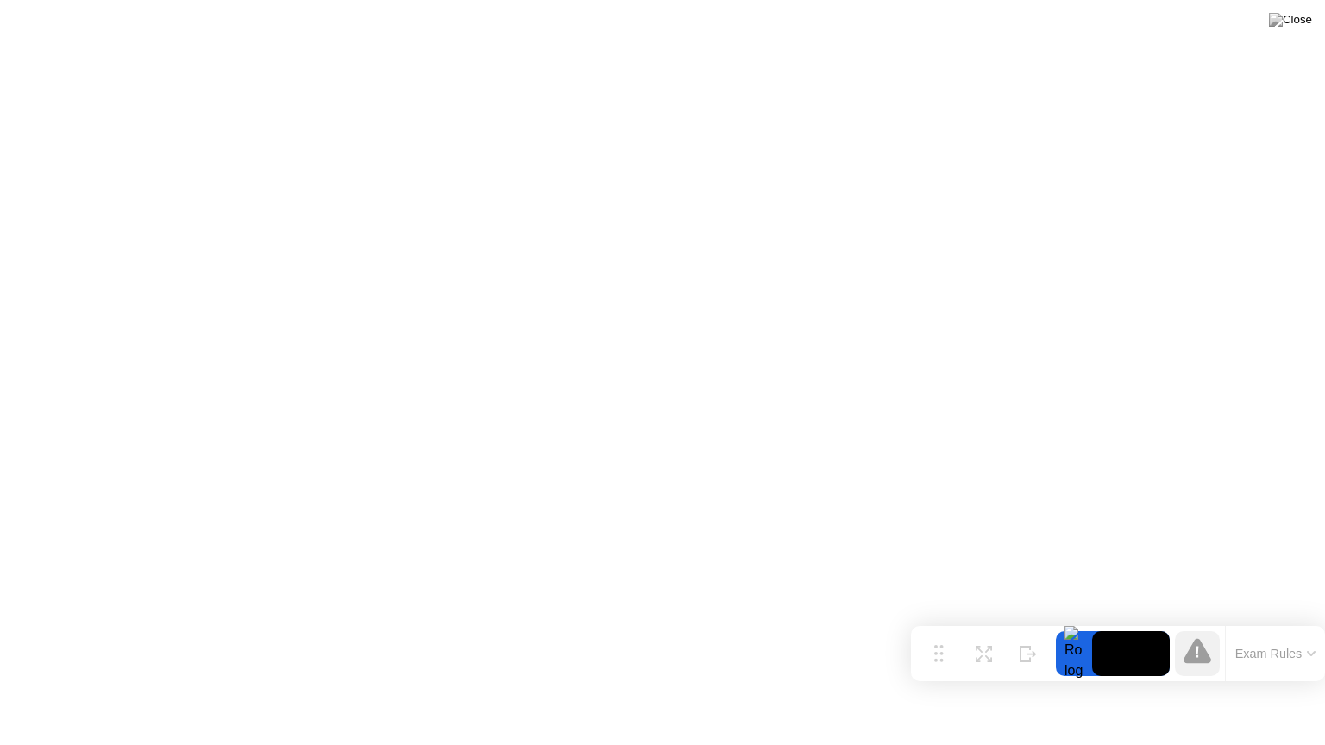
drag, startPoint x: 477, startPoint y: 710, endPoint x: 1215, endPoint y: 643, distance: 740.5
click at [1215, 643] on div "Move Expand Hide Exam Rules" at bounding box center [1118, 653] width 414 height 55
